Goal: Task Accomplishment & Management: Manage account settings

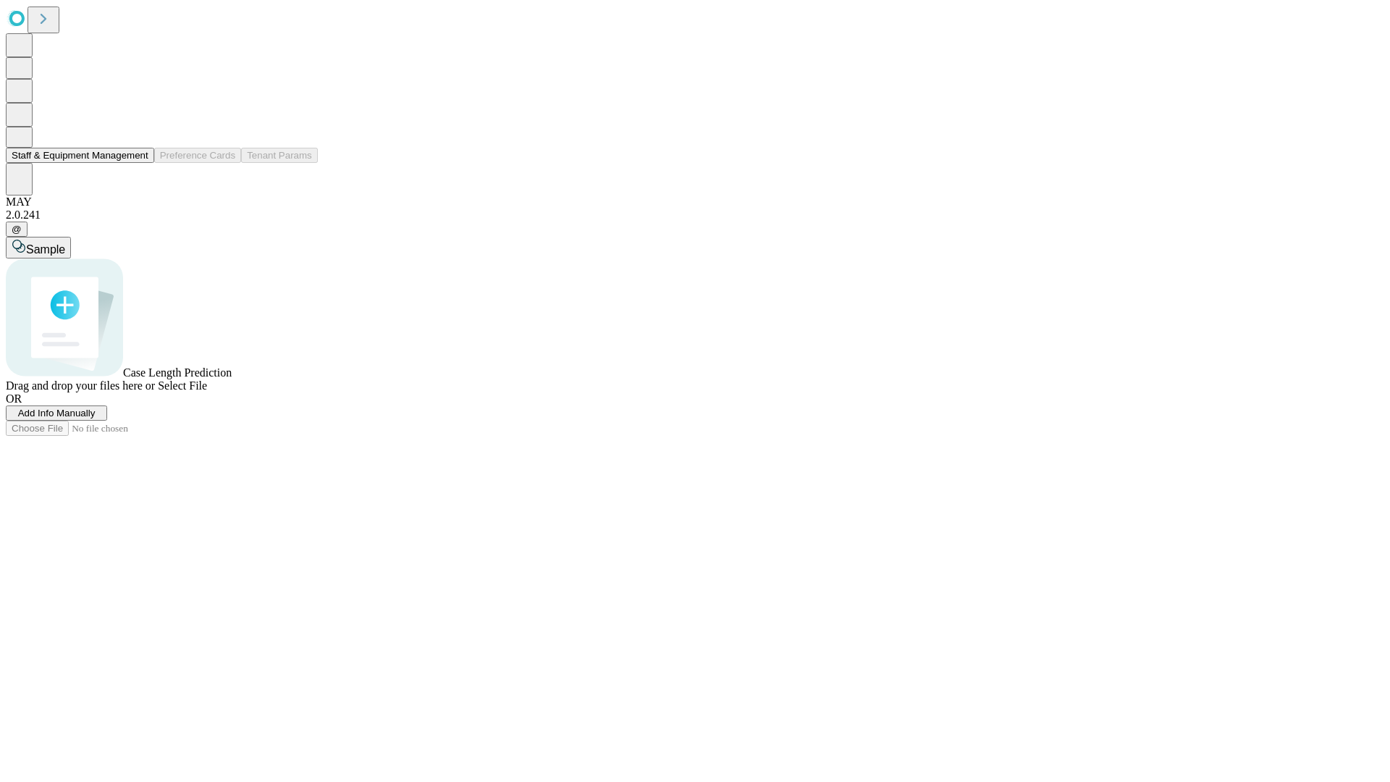
click at [138, 163] on button "Staff & Equipment Management" at bounding box center [80, 155] width 148 height 15
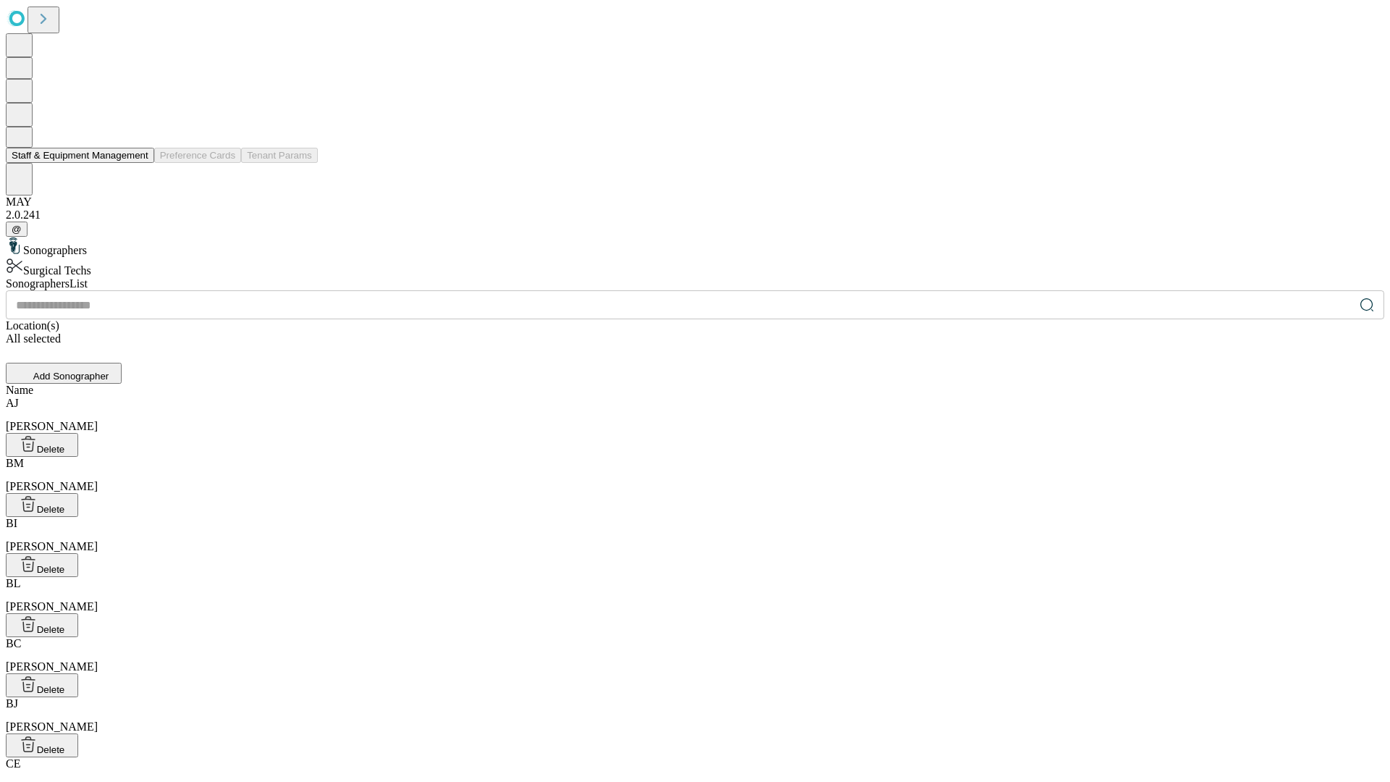
click at [138, 163] on button "Staff & Equipment Management" at bounding box center [80, 155] width 148 height 15
